Goal: Task Accomplishment & Management: Manage account settings

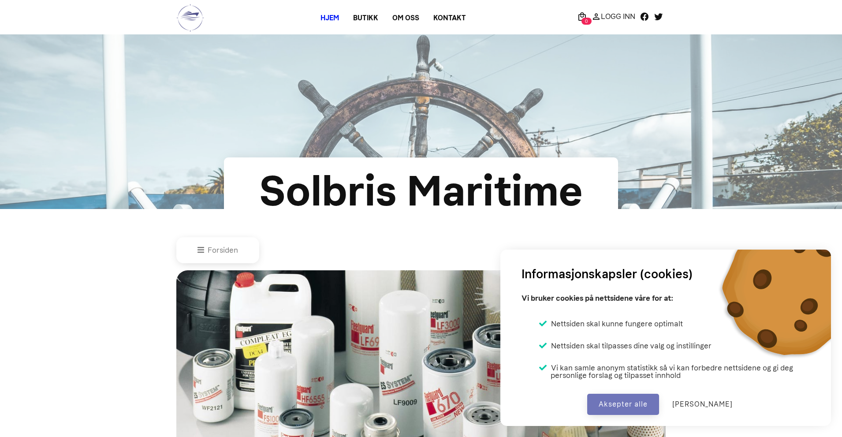
scroll to position [433, 0]
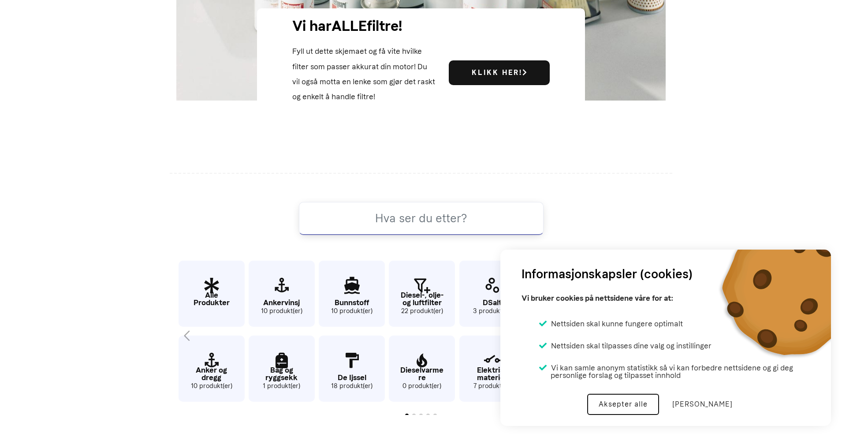
click at [611, 403] on button "Aksepter alle" at bounding box center [623, 404] width 72 height 21
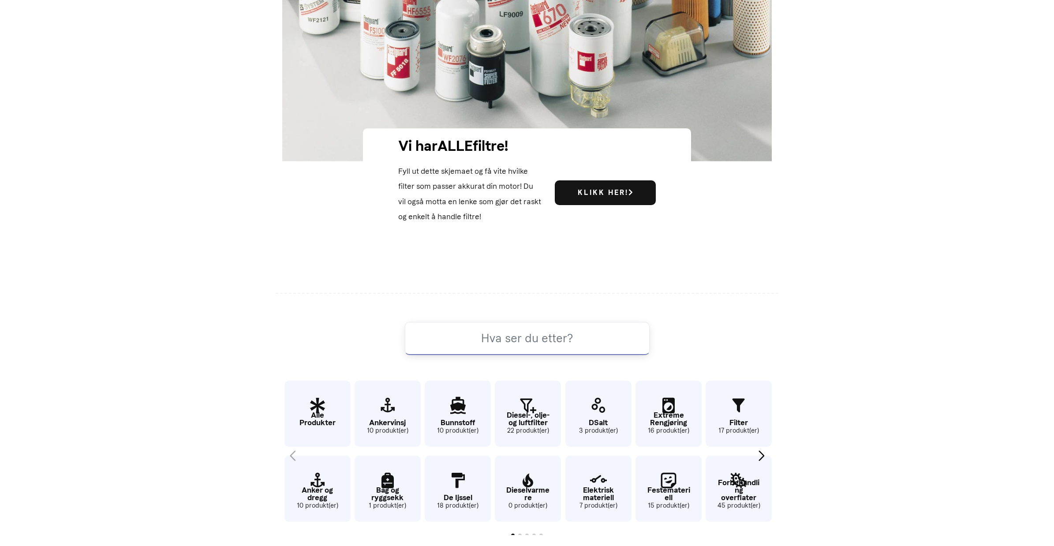
drag, startPoint x: 823, startPoint y: 0, endPoint x: 822, endPoint y: 312, distance: 311.7
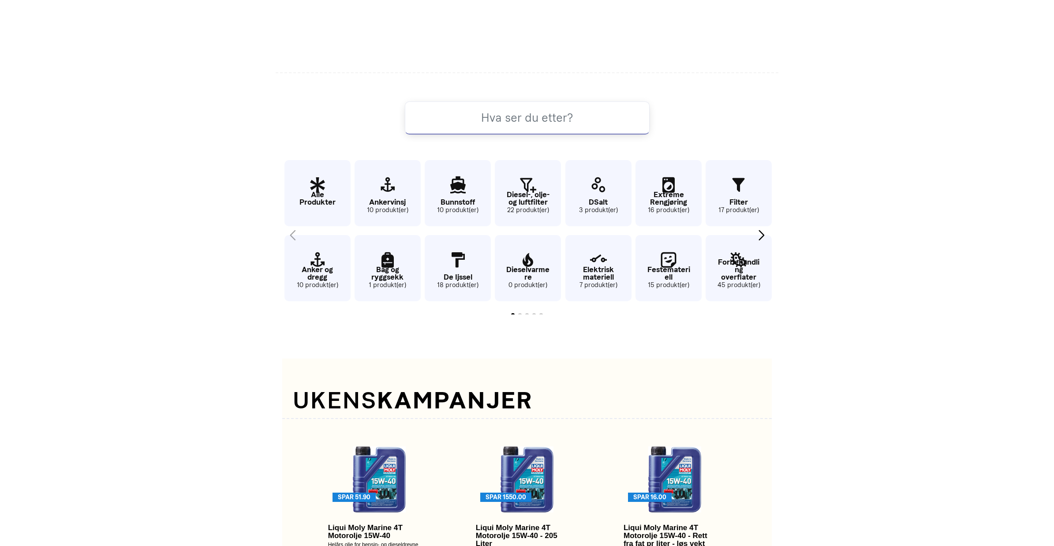
scroll to position [0, 0]
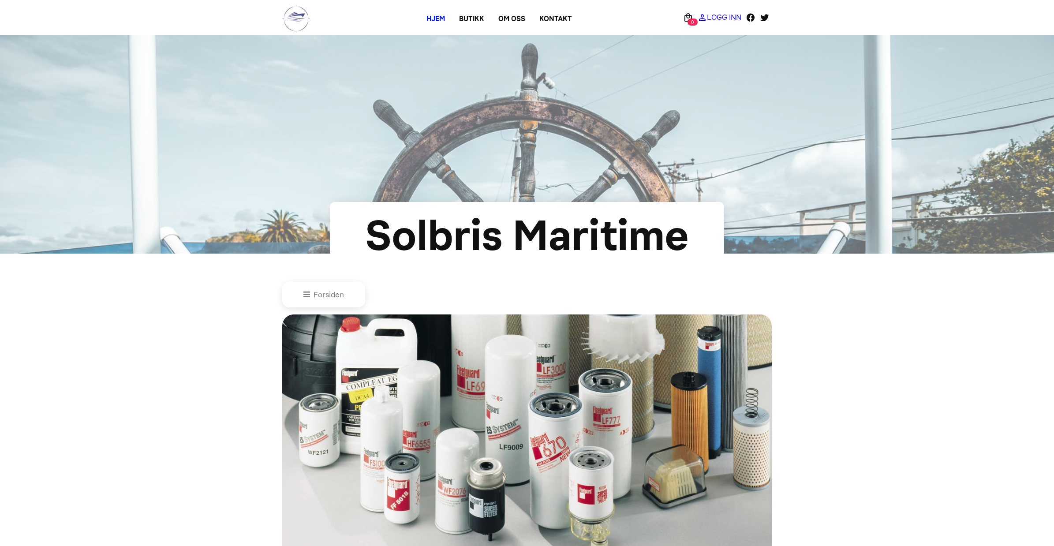
click at [722, 17] on p "Logg Inn" at bounding box center [724, 17] width 34 height 0
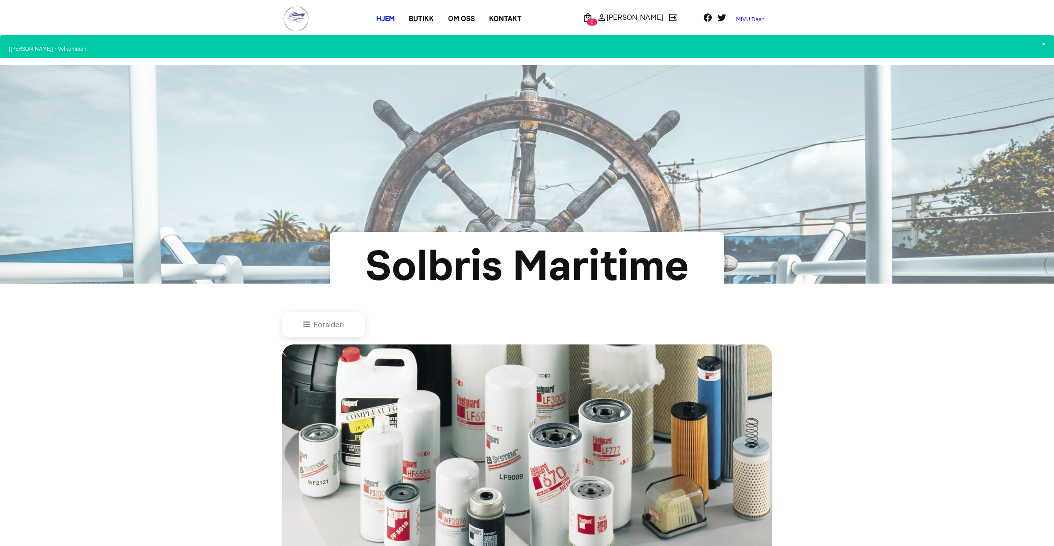
click at [746, 18] on link "MiVU Dash" at bounding box center [750, 19] width 43 height 14
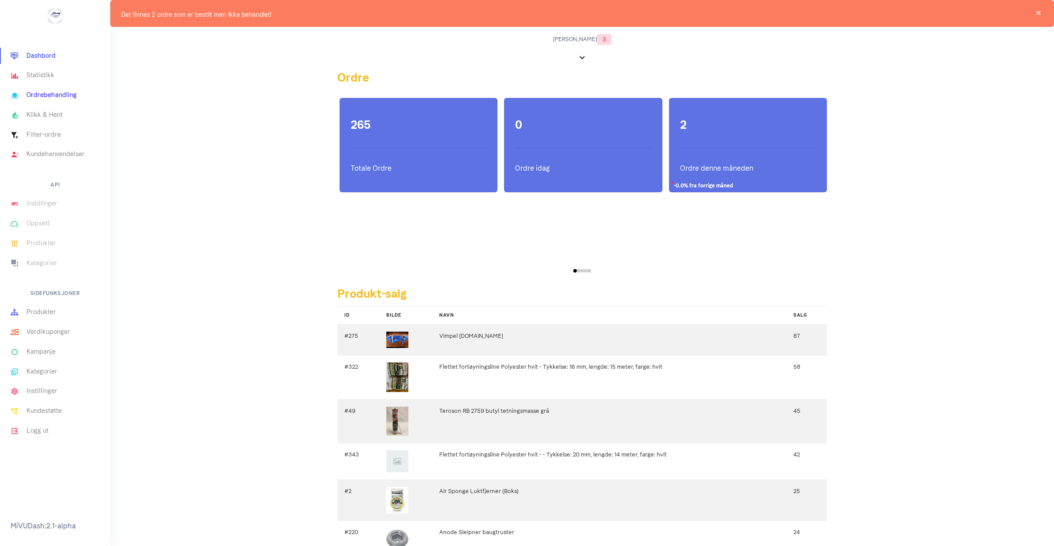
click at [49, 93] on link "Ordrebehandling" at bounding box center [55, 96] width 110 height 20
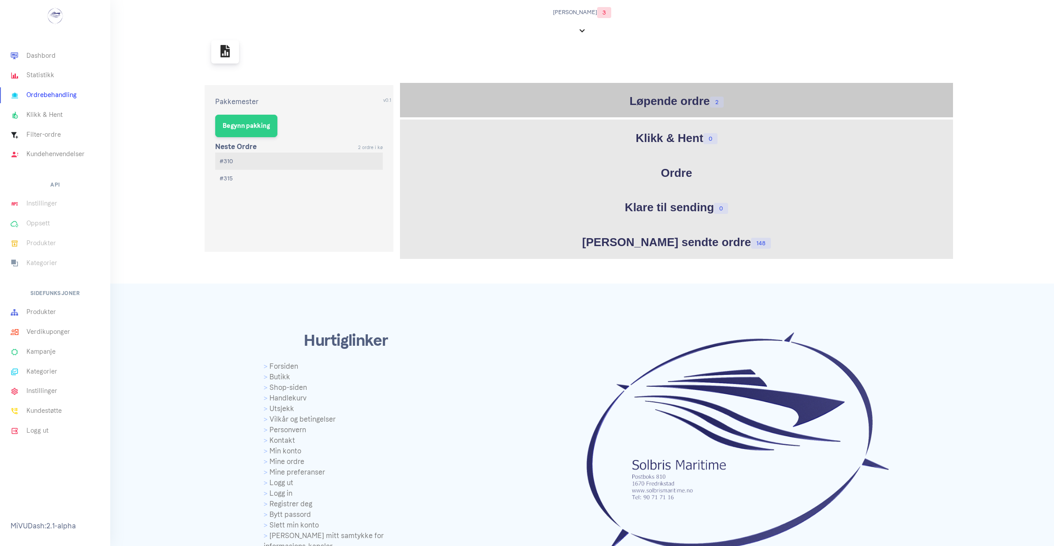
click at [637, 98] on h1 "Løpende ordre 2" at bounding box center [676, 101] width 549 height 17
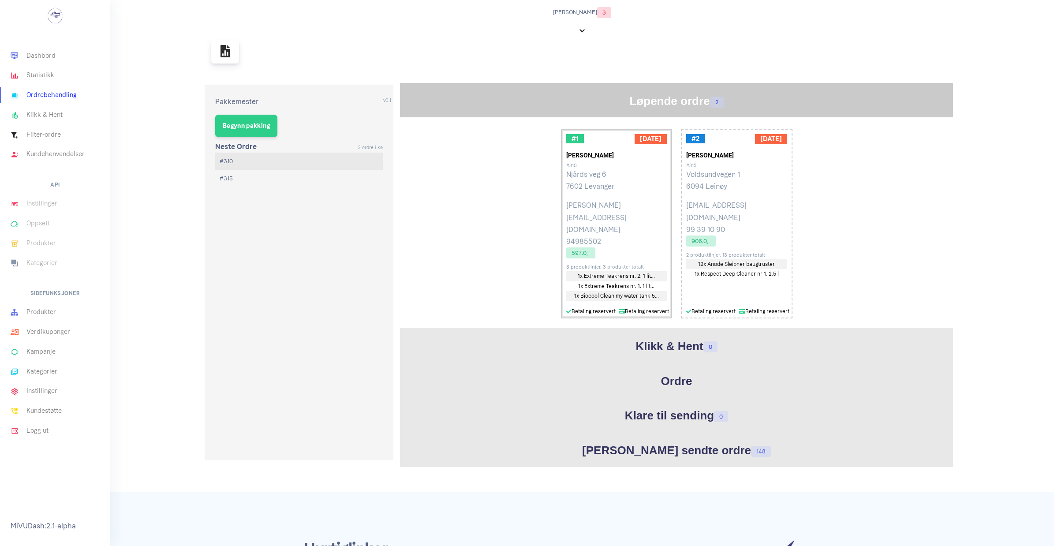
click at [602, 184] on p "Njårds veg 6 7602 Levanger" at bounding box center [616, 180] width 101 height 24
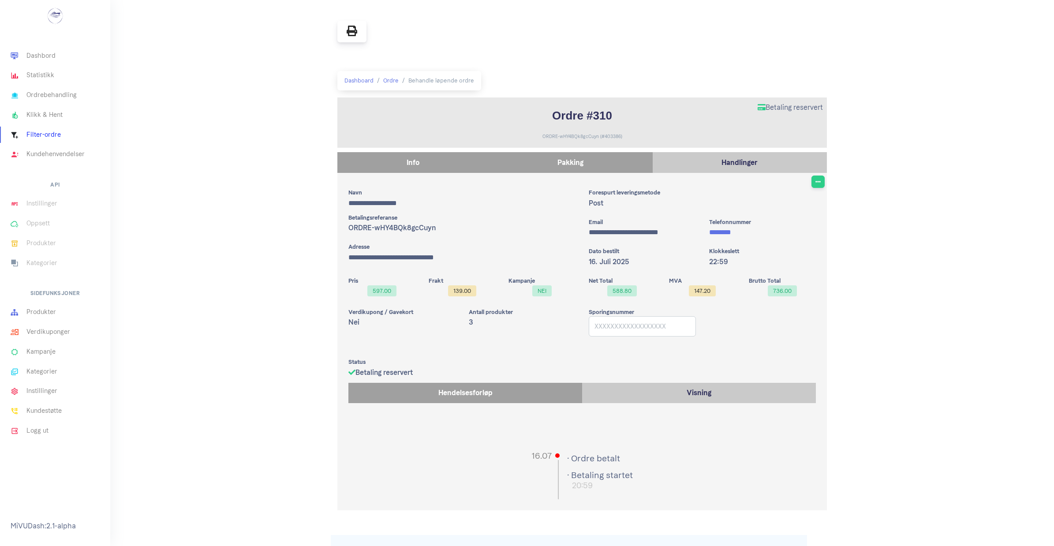
click at [592, 162] on p "Pakking" at bounding box center [570, 163] width 155 height 12
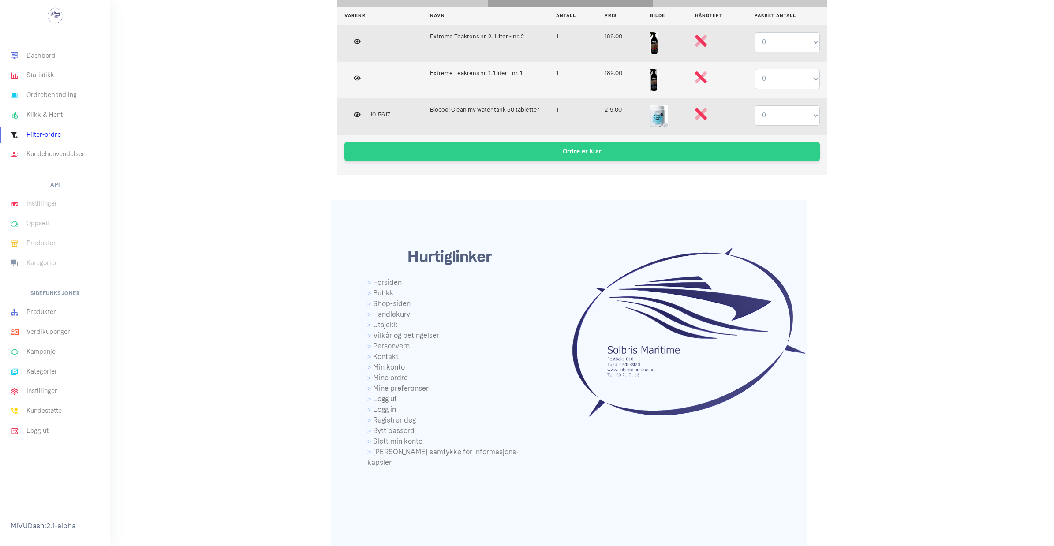
scroll to position [190, 0]
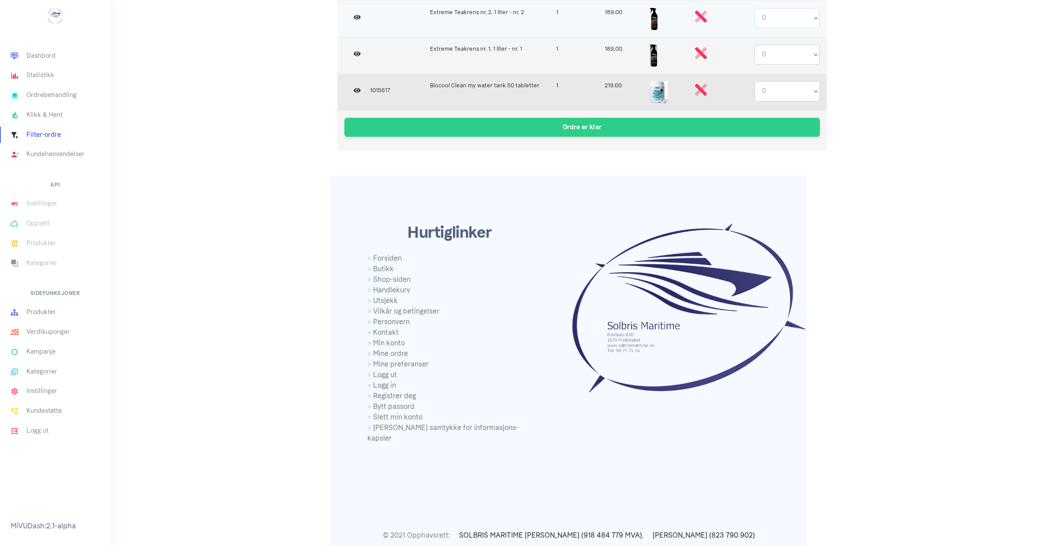
click at [812, 16] on select "0 1" at bounding box center [786, 18] width 65 height 20
click at [754, 8] on select "0 1" at bounding box center [786, 18] width 65 height 20
click at [699, 16] on icon at bounding box center [701, 17] width 12 height 12
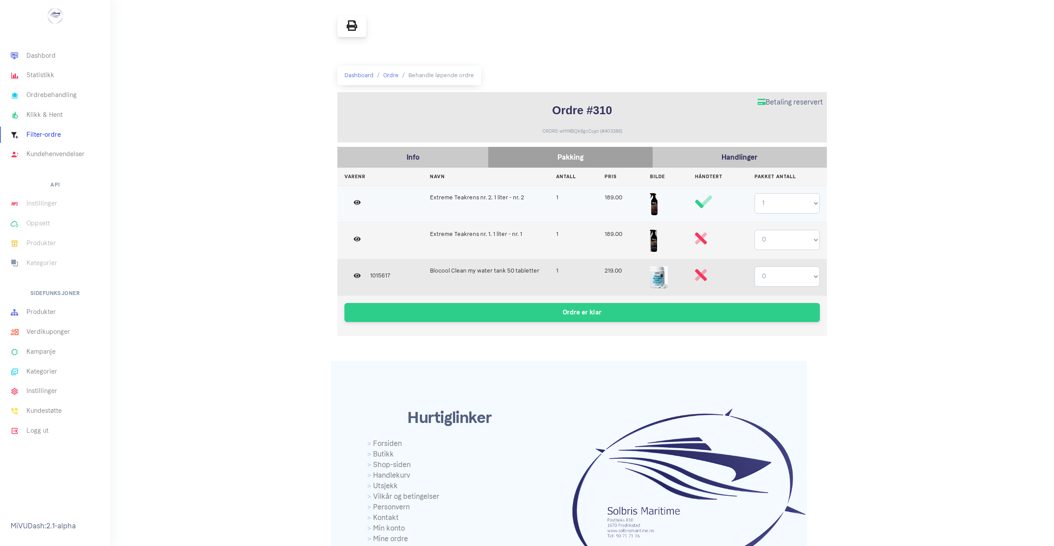
scroll to position [0, 0]
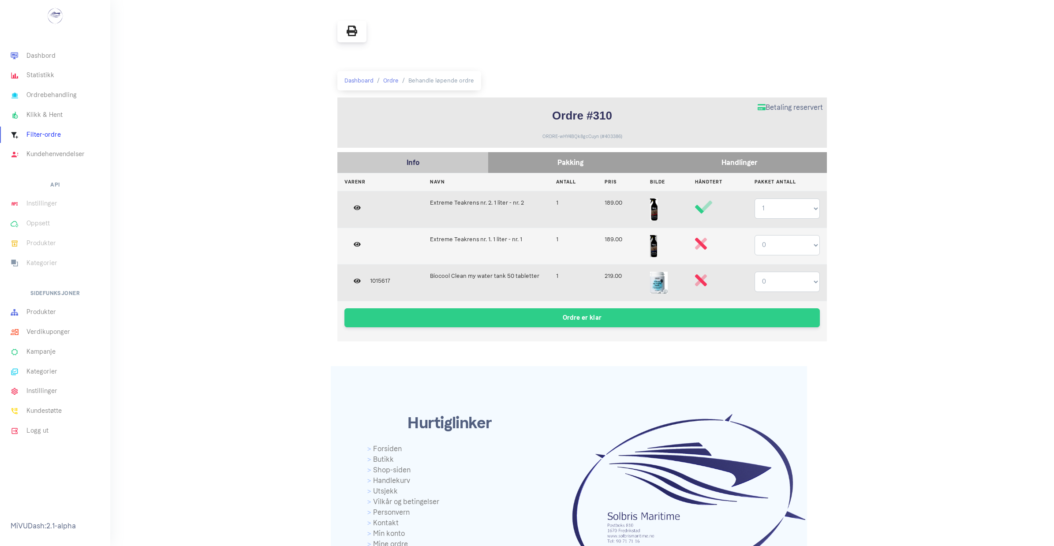
click at [713, 160] on p "Handlinger" at bounding box center [739, 163] width 165 height 12
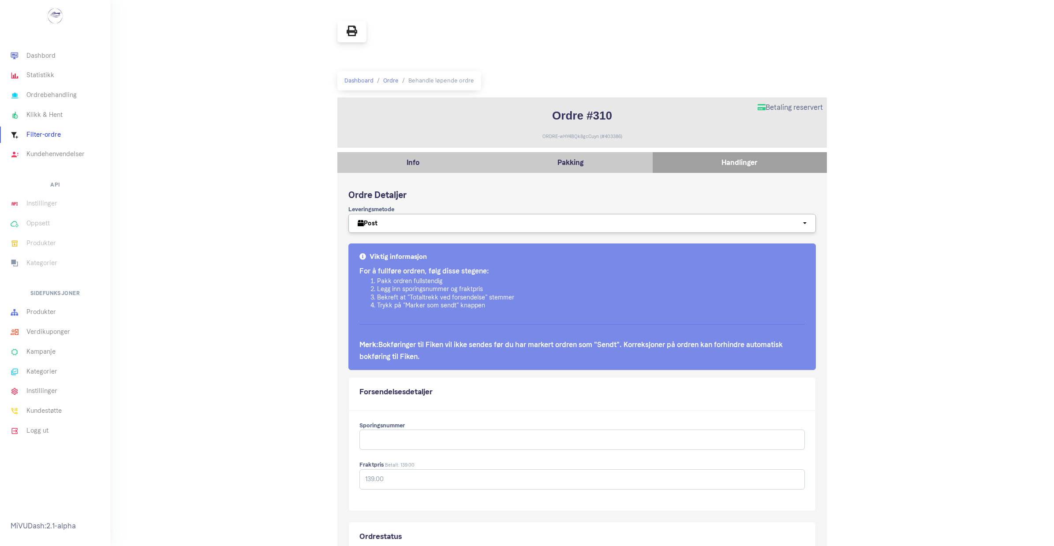
click at [351, 32] on icon at bounding box center [352, 31] width 11 height 11
click at [548, 160] on p "Pakking" at bounding box center [570, 163] width 155 height 12
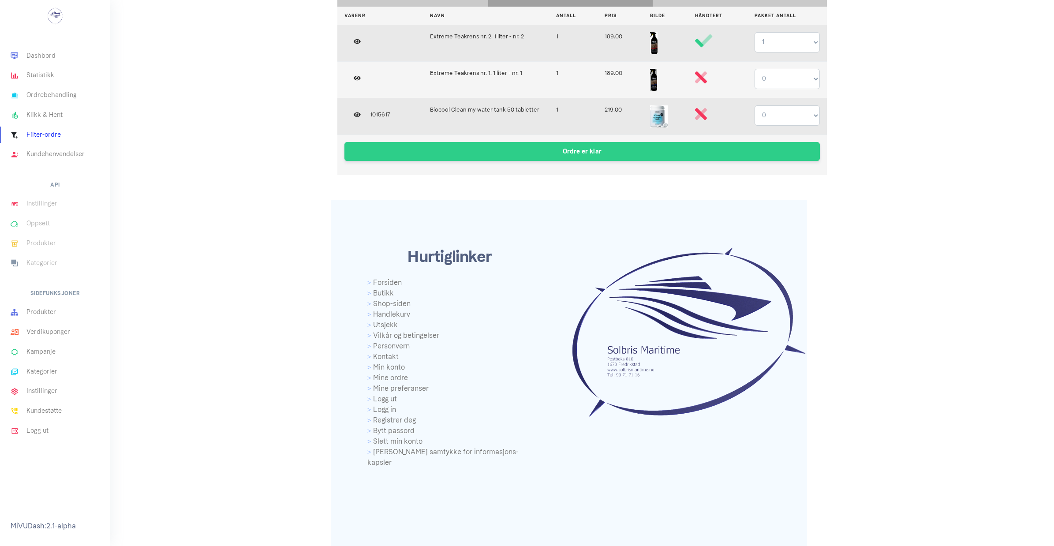
scroll to position [190, 0]
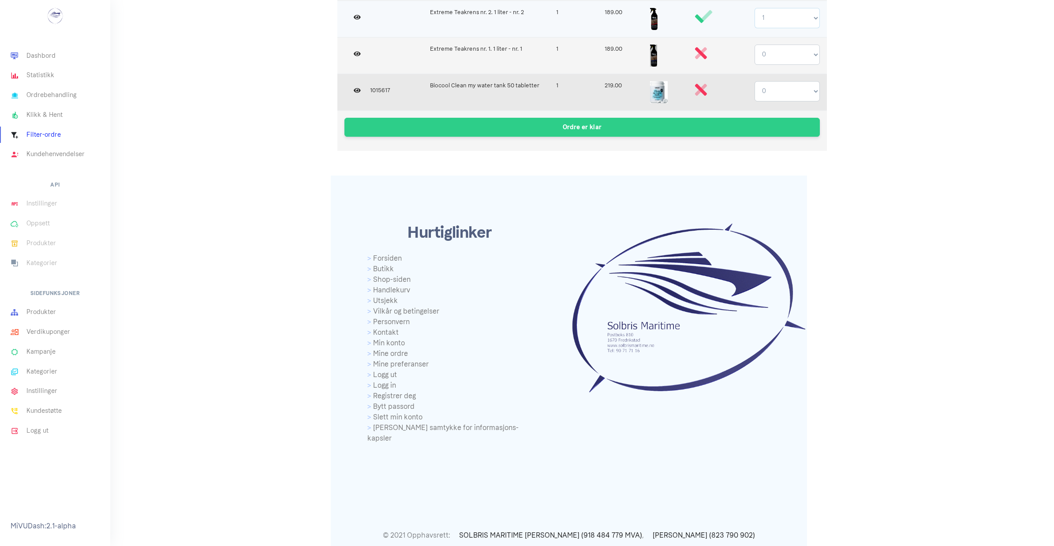
click at [815, 14] on select "0 1" at bounding box center [786, 18] width 65 height 20
select select "0"
click at [754, 8] on select "0 1" at bounding box center [786, 18] width 65 height 20
click at [702, 15] on icon at bounding box center [703, 16] width 17 height 17
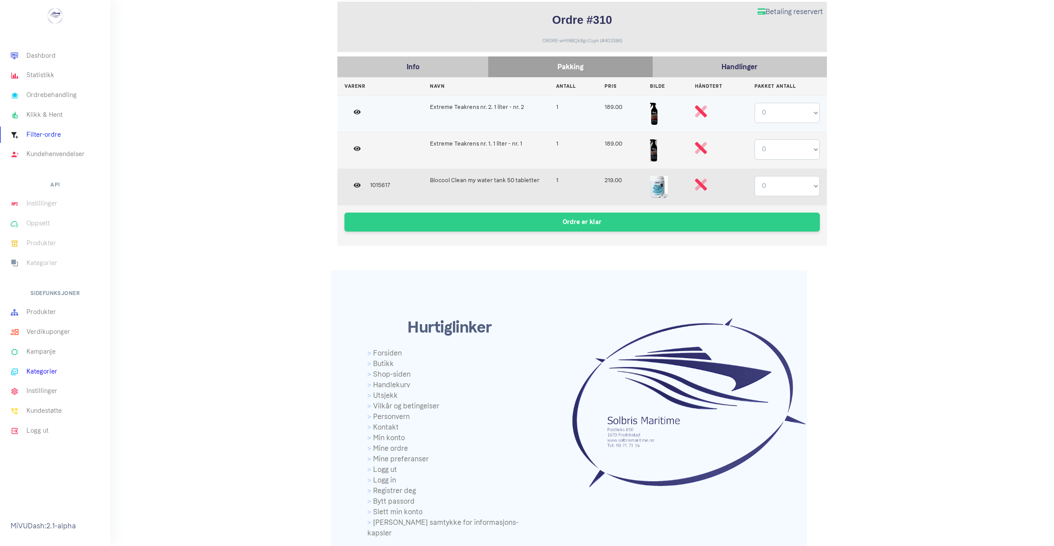
scroll to position [20, 0]
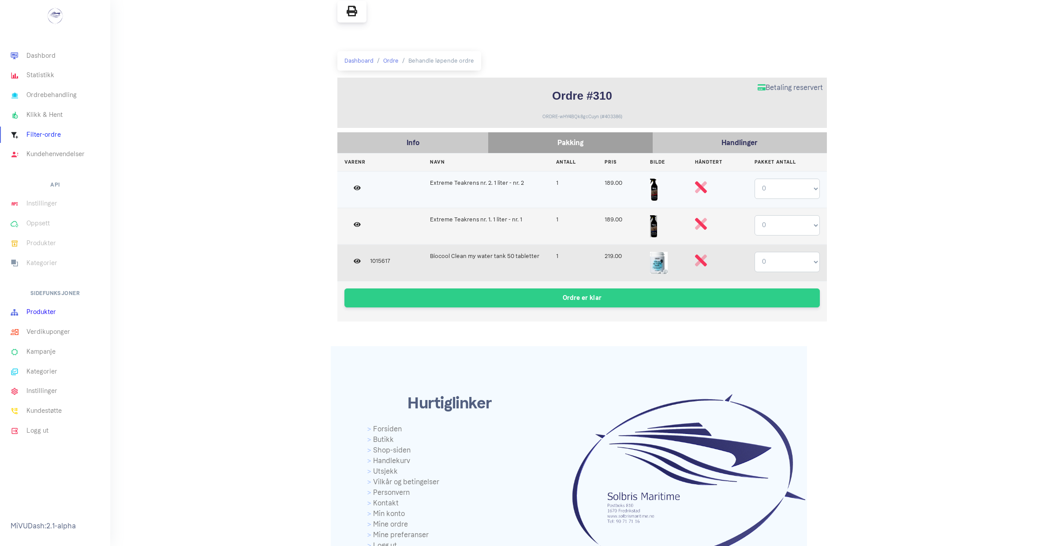
click at [45, 311] on link "Produkter" at bounding box center [55, 312] width 110 height 20
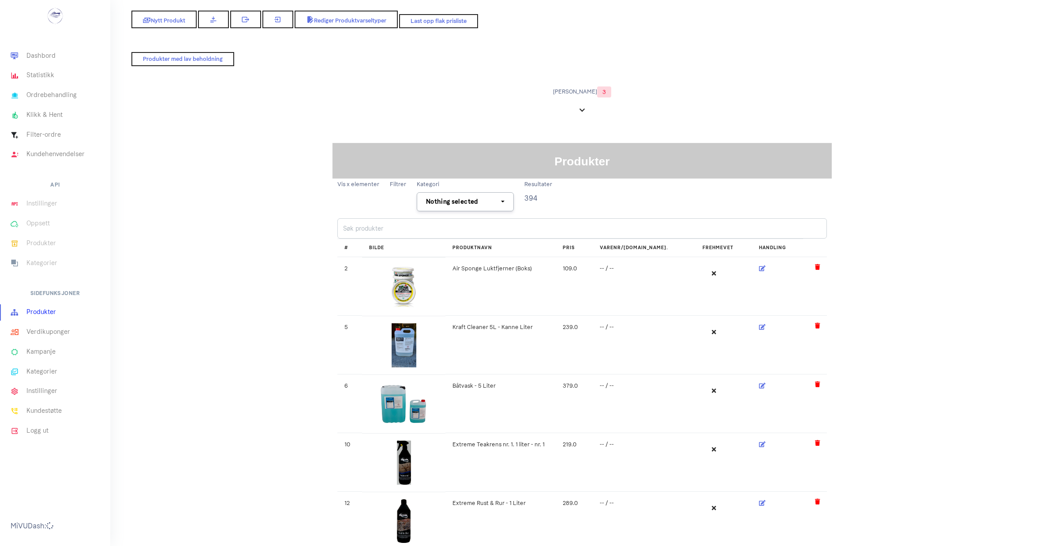
select select
click at [369, 199] on button "10" at bounding box center [359, 201] width 44 height 19
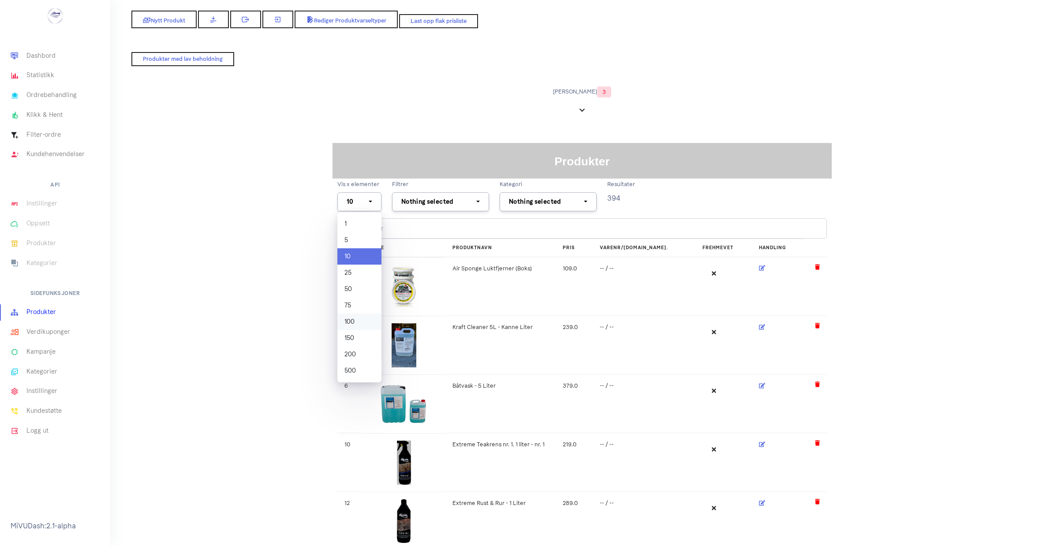
click at [348, 320] on span "100" at bounding box center [349, 321] width 10 height 9
select select "100"
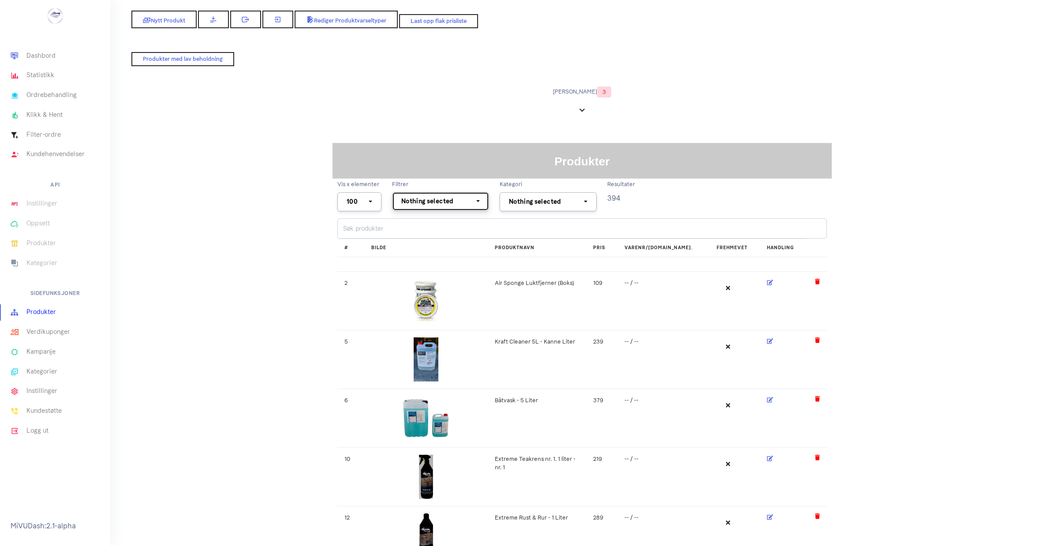
click at [478, 202] on button "Nothing selected" at bounding box center [440, 201] width 97 height 19
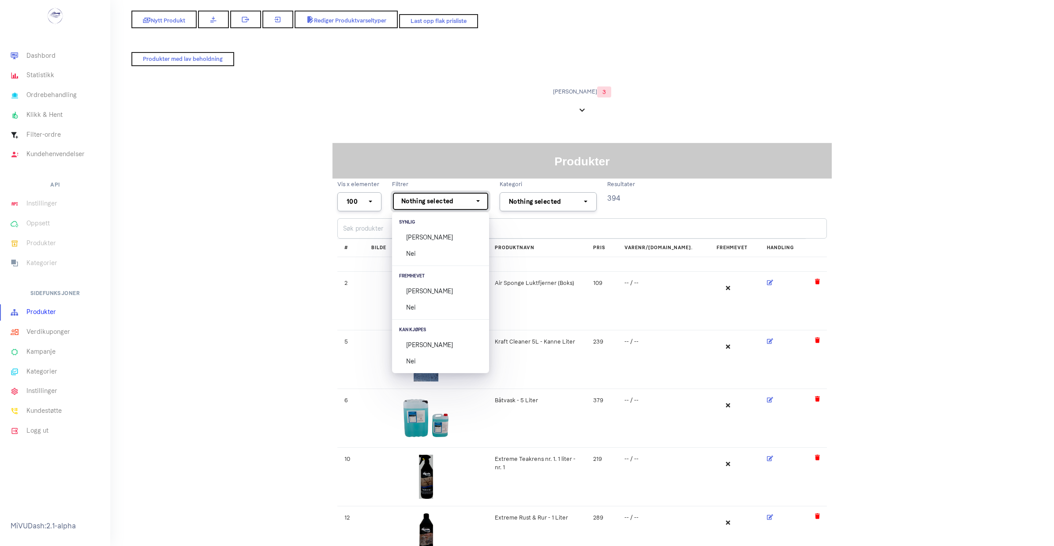
click at [477, 201] on button "Nothing selected" at bounding box center [440, 201] width 97 height 19
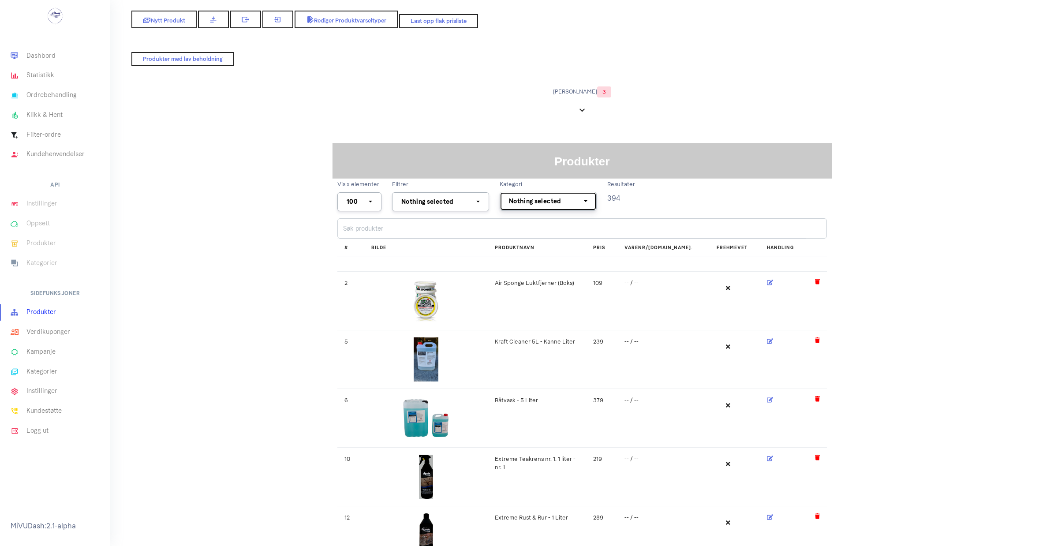
click at [586, 200] on button "Nothing selected" at bounding box center [548, 201] width 97 height 19
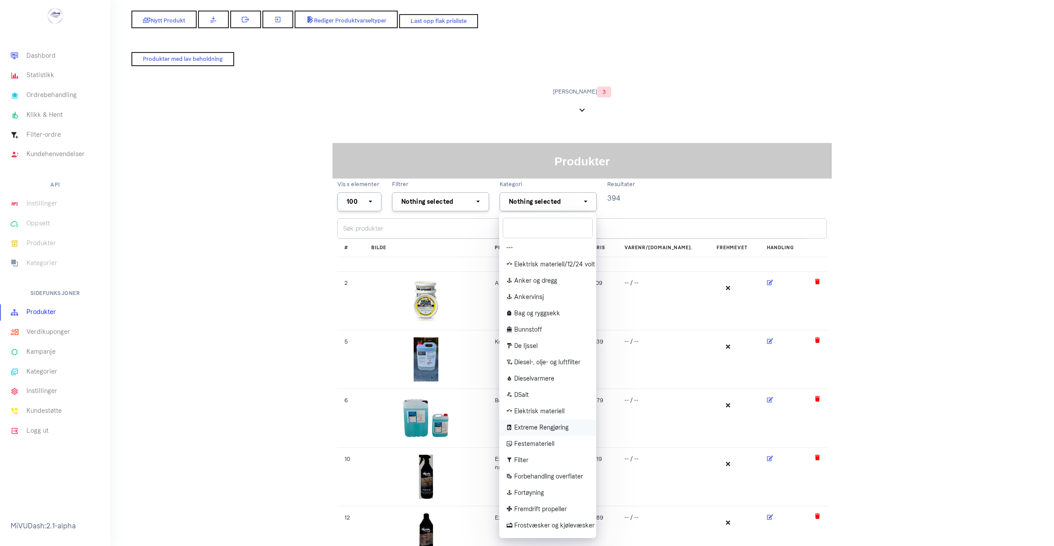
click at [531, 426] on span "Extreme Rengjøring" at bounding box center [541, 427] width 54 height 9
select select "3"
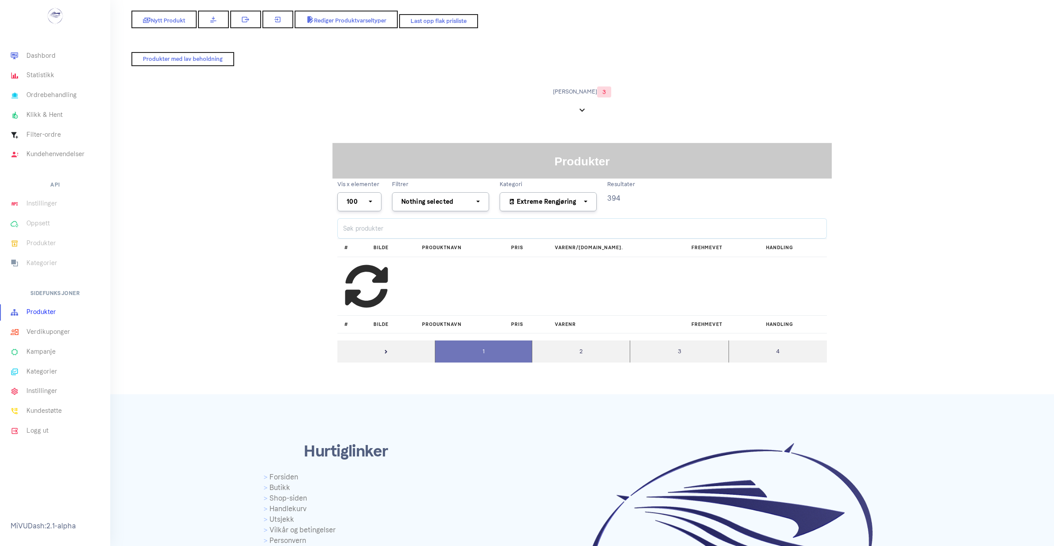
click at [367, 225] on input "search" at bounding box center [581, 228] width 489 height 20
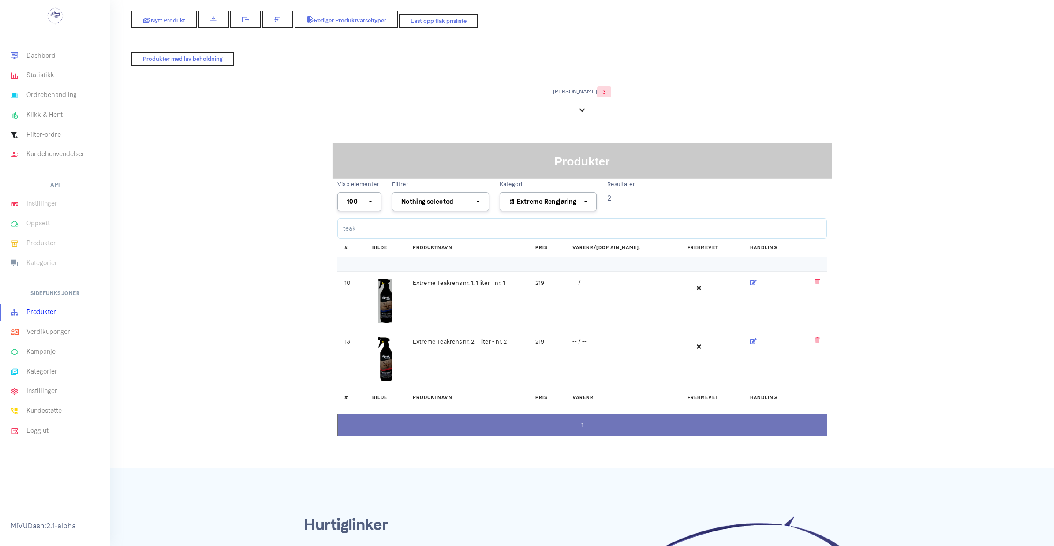
scroll to position [55, 0]
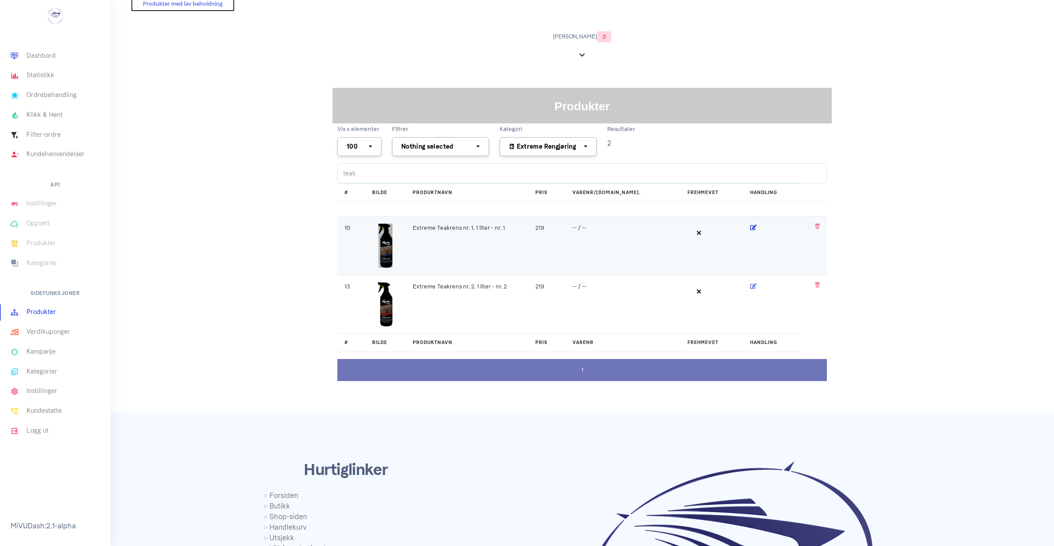
type input "teak"
click at [750, 226] on icon at bounding box center [753, 227] width 7 height 6
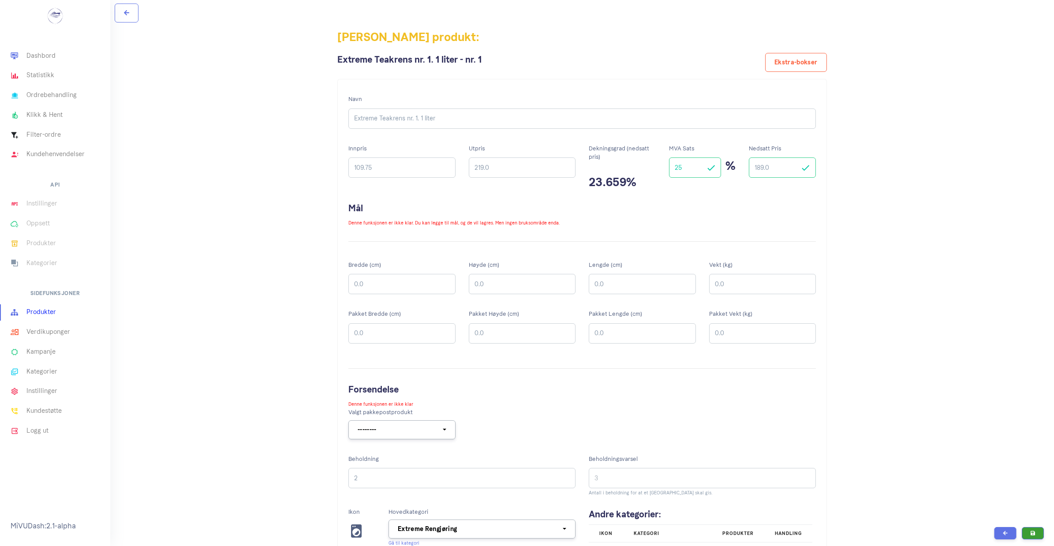
click at [763, 169] on input "189.0" at bounding box center [782, 167] width 67 height 20
type input "199.0"
click at [1030, 531] on button "submit" at bounding box center [1033, 532] width 22 height 12
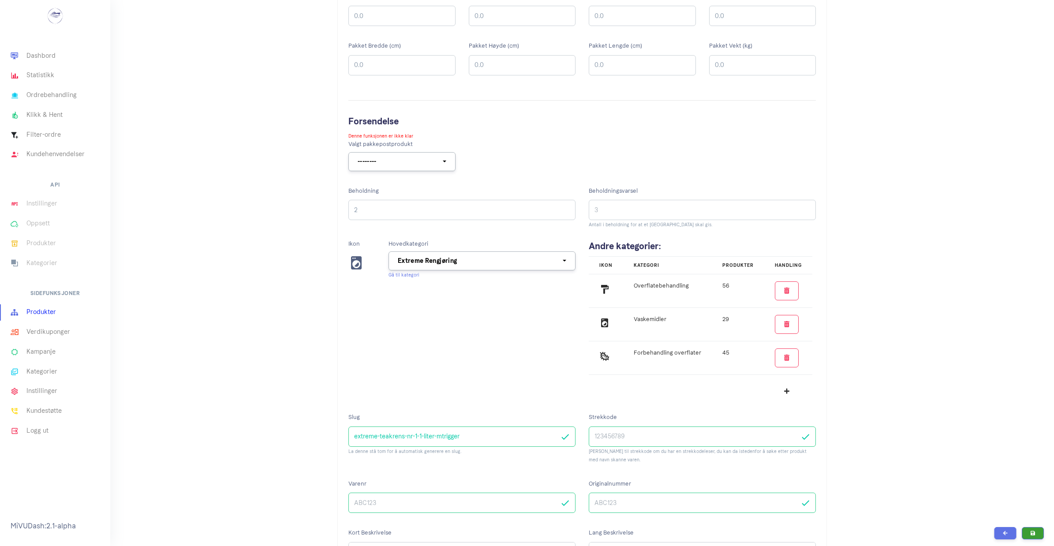
scroll to position [276, 0]
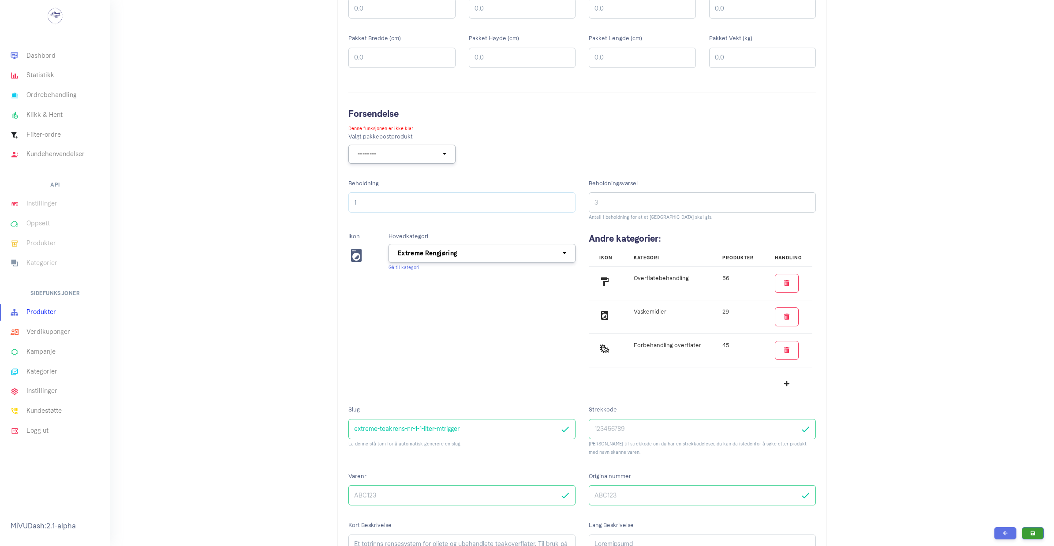
click at [565, 205] on input "1" at bounding box center [461, 202] width 227 height 20
type input "0"
click at [550, 206] on input "0" at bounding box center [461, 202] width 227 height 20
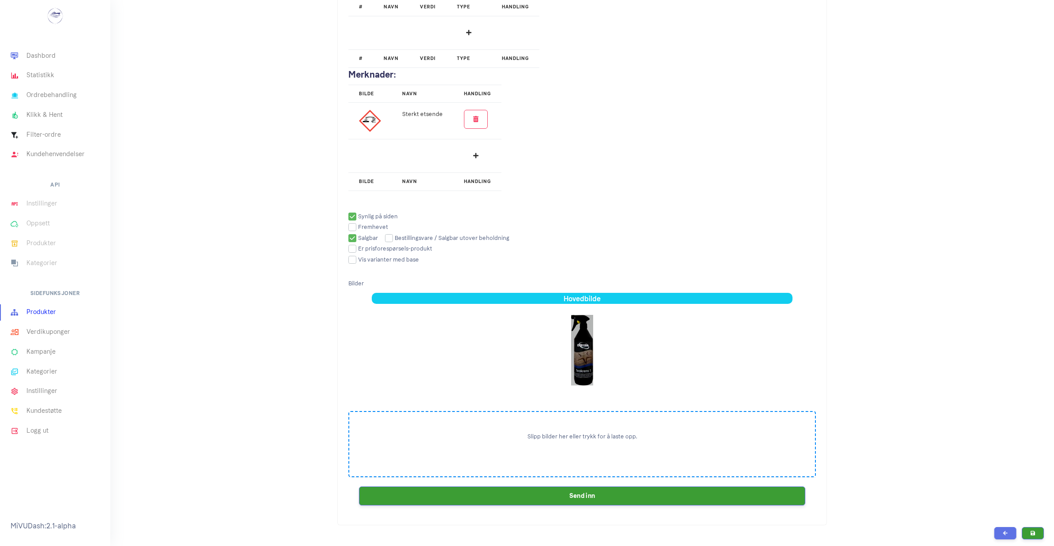
scroll to position [1323, 0]
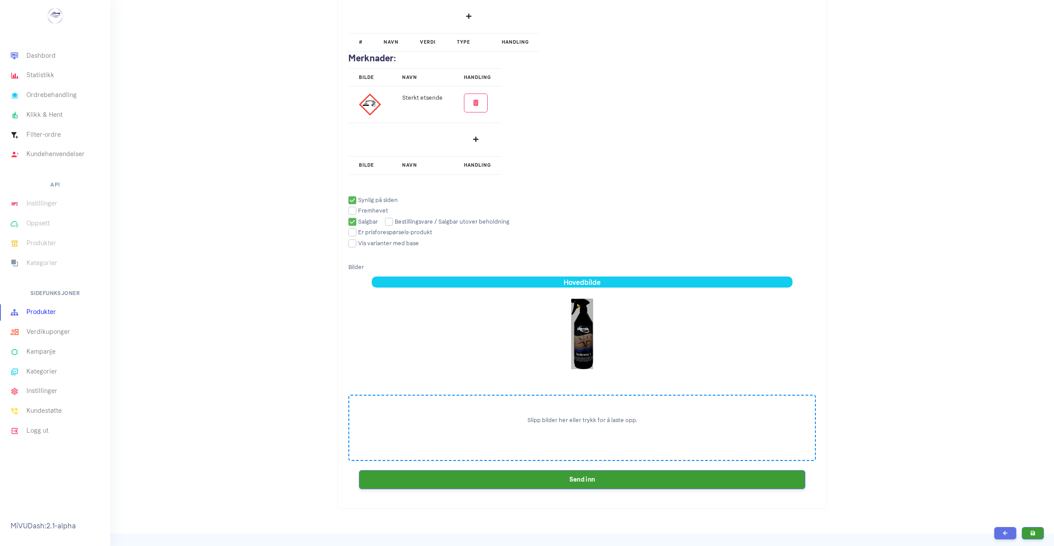
click at [354, 224] on input "checkbox" at bounding box center [363, 222] width 30 height 6
checkbox input "false"
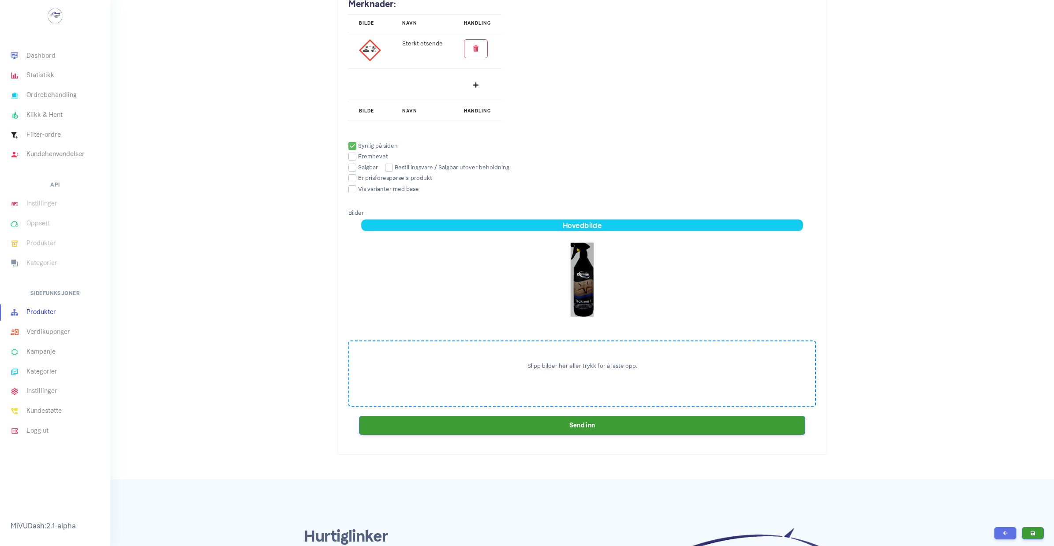
scroll to position [1378, 0]
